Goal: Task Accomplishment & Management: Manage account settings

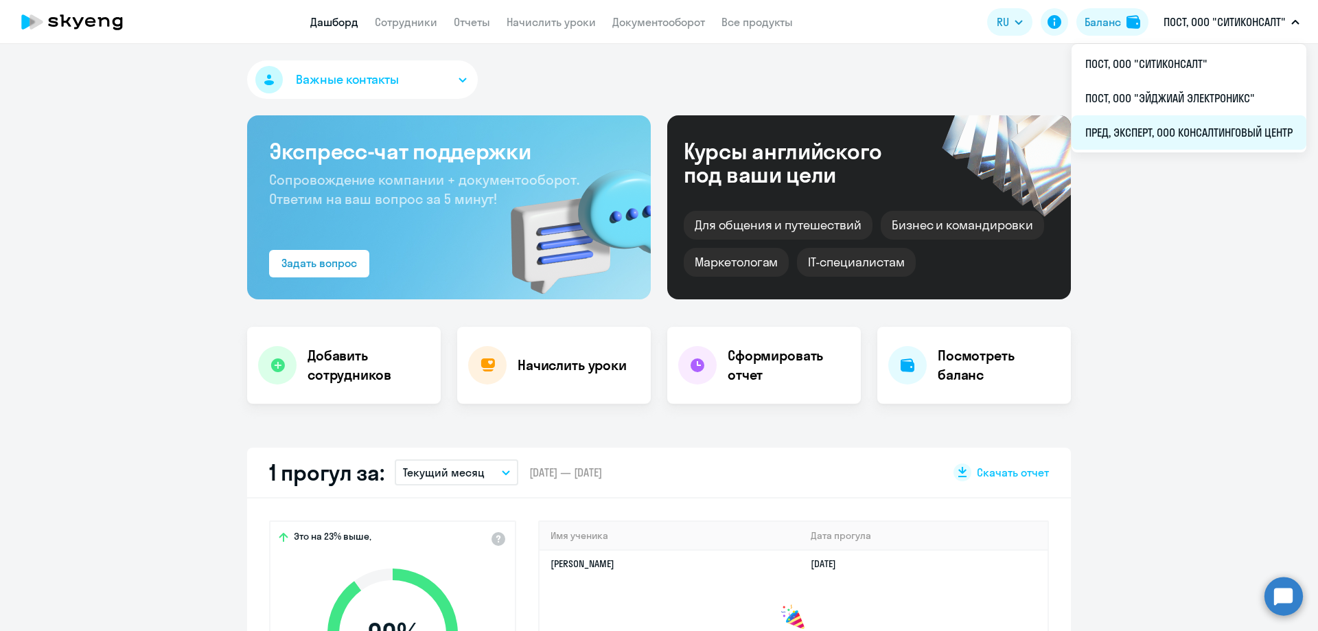
click at [1202, 130] on li "ПРЕД, ЭКСПЕРТ, ООО КОНСАЛТИНГОВЫЙ ЦЕНТР" at bounding box center [1189, 132] width 235 height 34
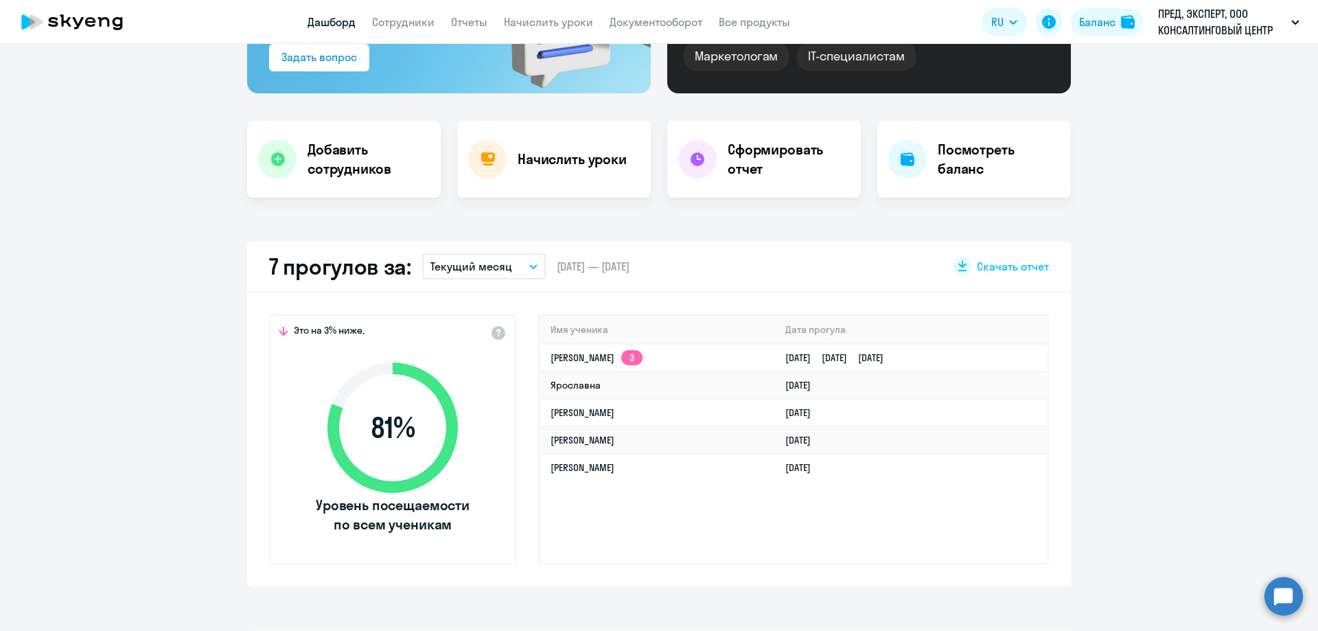
scroll to position [137, 0]
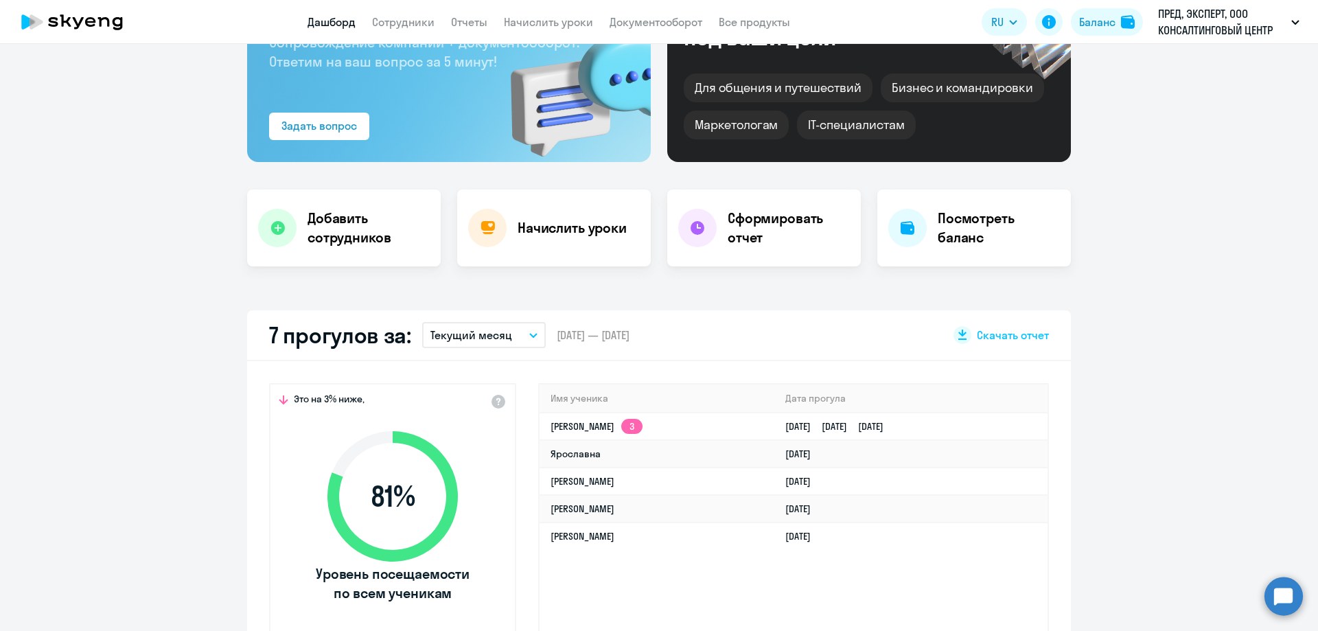
select select "30"
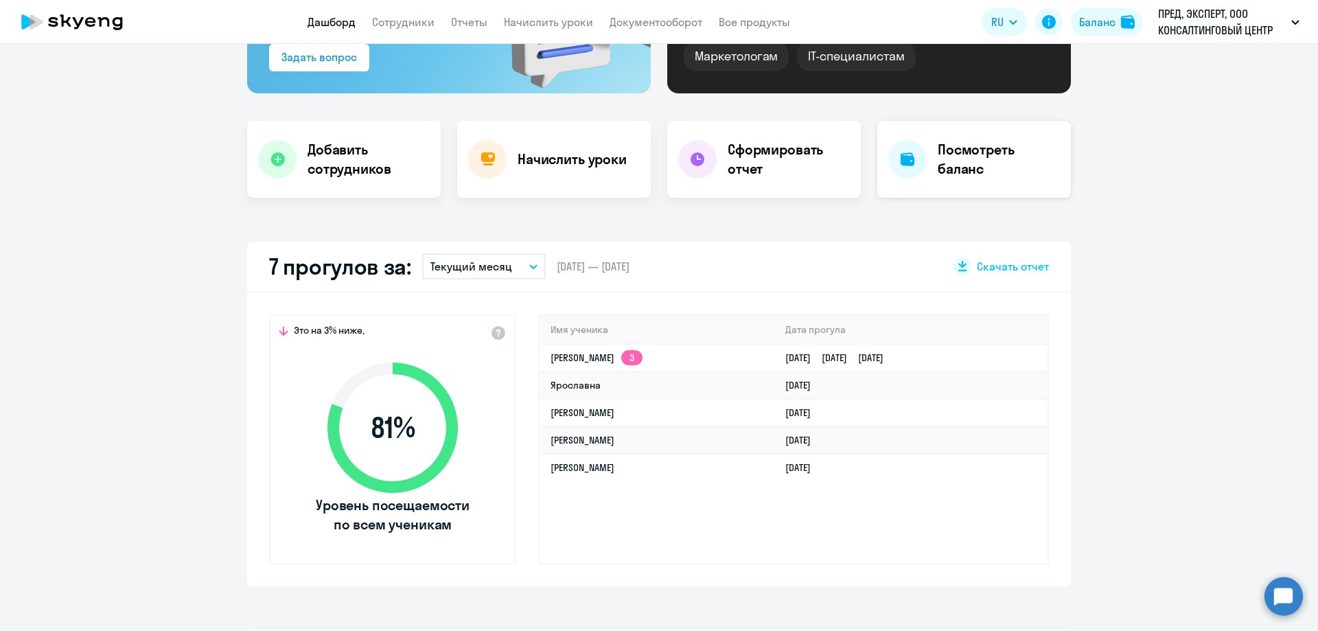
scroll to position [275, 0]
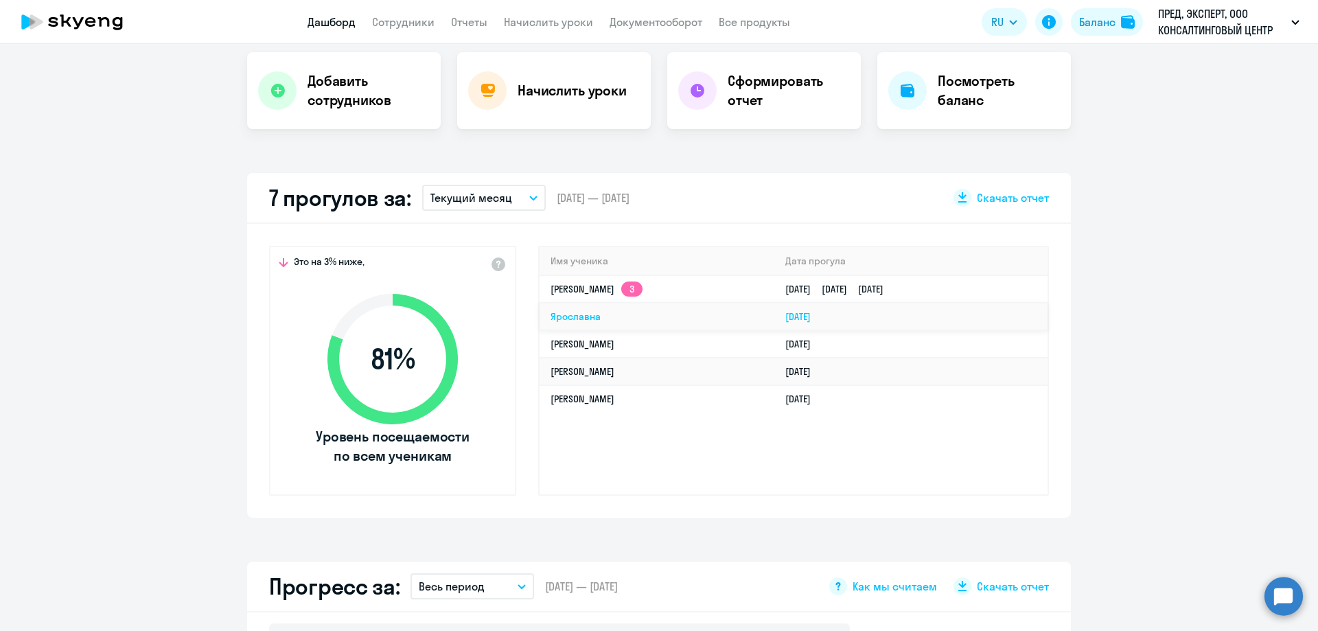
click at [580, 319] on link "Ярославна" at bounding box center [576, 316] width 50 height 12
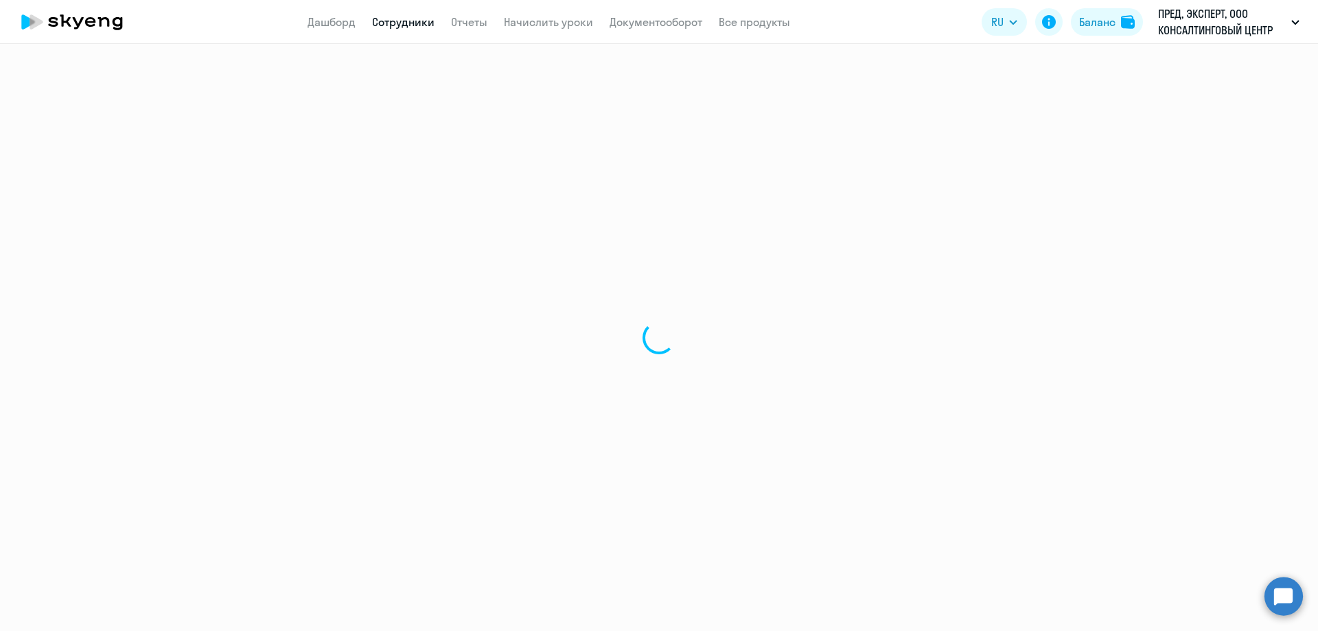
select select "english"
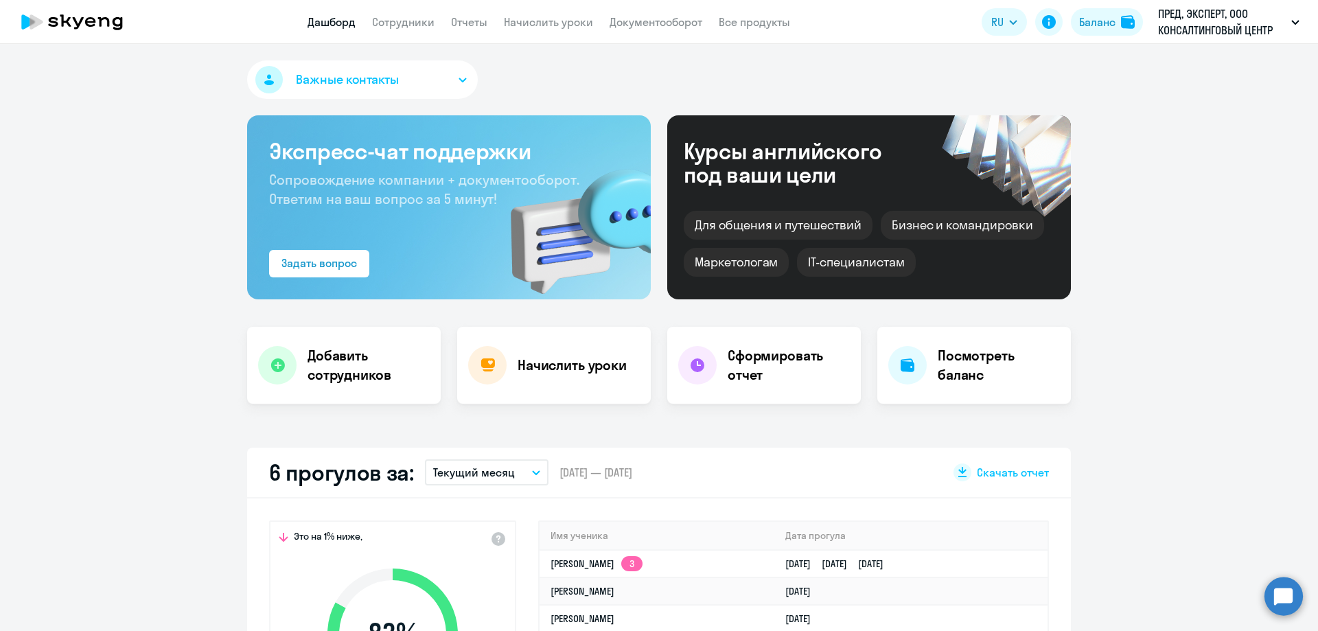
select select "30"
click at [563, 358] on h4 "Начислить уроки" at bounding box center [572, 365] width 109 height 19
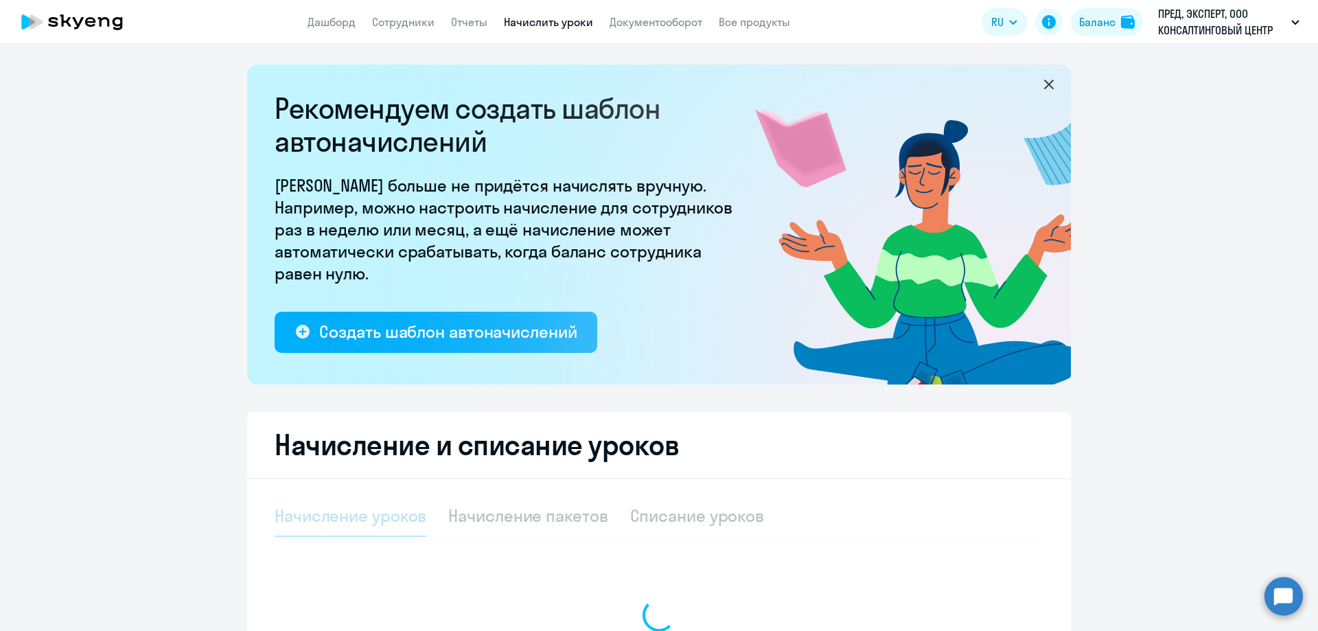
select select "10"
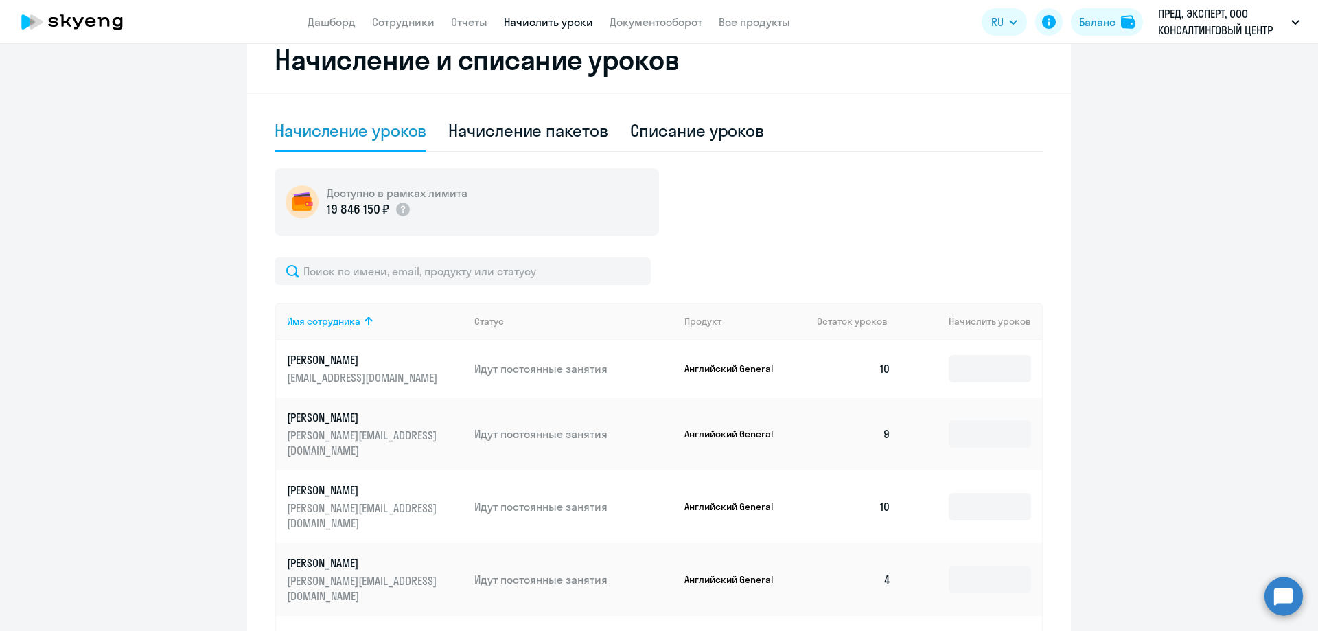
scroll to position [111, 0]
